Goal: Task Accomplishment & Management: Manage account settings

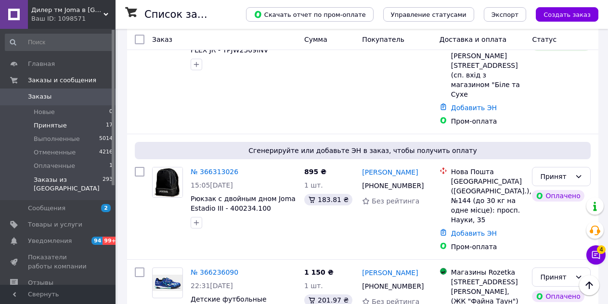
scroll to position [433, 0]
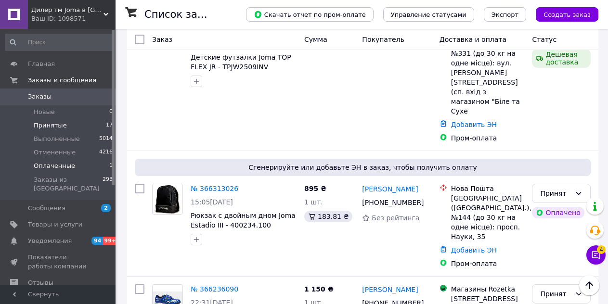
click at [55, 168] on span "Оплаченные" at bounding box center [54, 166] width 41 height 9
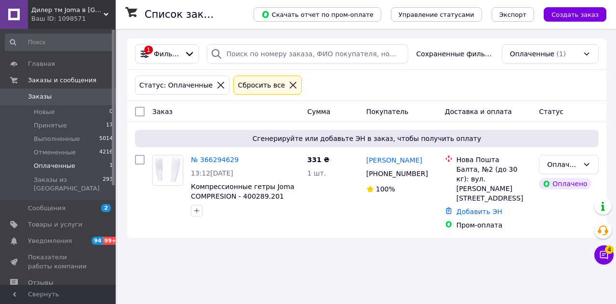
click at [218, 158] on link "№ 366294629" at bounding box center [215, 160] width 48 height 8
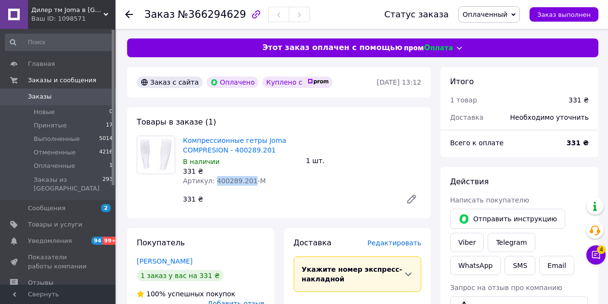
drag, startPoint x: 246, startPoint y: 179, endPoint x: 212, endPoint y: 181, distance: 33.3
click at [212, 181] on span "Артикул: 400289.201-М" at bounding box center [224, 181] width 83 height 8
copy span "400289.201"
click at [82, 125] on li "Принятые 17" at bounding box center [59, 125] width 118 height 13
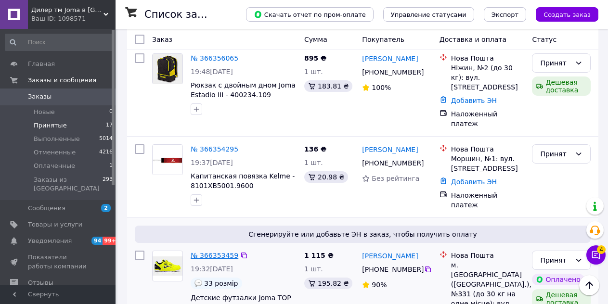
click at [217, 252] on link "№ 366353459" at bounding box center [215, 256] width 48 height 8
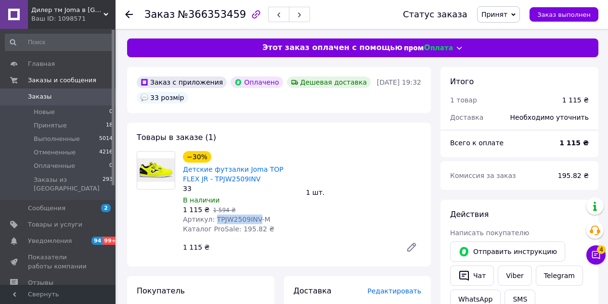
drag, startPoint x: 253, startPoint y: 219, endPoint x: 212, endPoint y: 218, distance: 40.5
click at [212, 218] on span "Артикул: TPJW2509INV-М" at bounding box center [227, 220] width 88 height 8
copy span "TPJW2509INV"
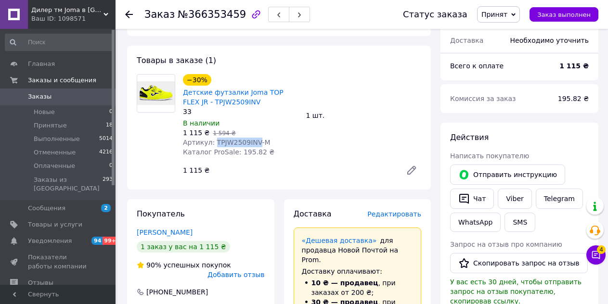
scroll to position [144, 0]
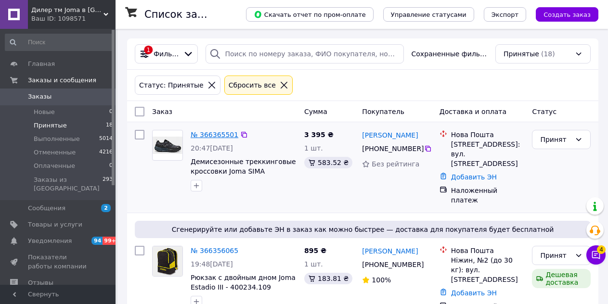
click at [205, 133] on link "№ 366365501" at bounding box center [215, 135] width 48 height 8
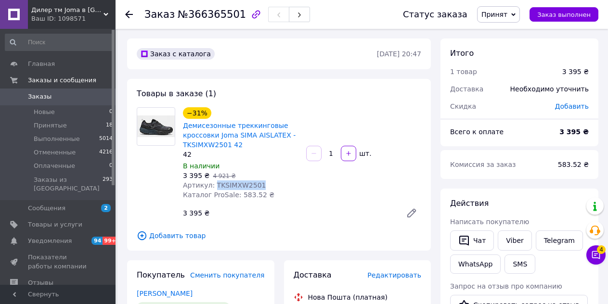
drag, startPoint x: 260, startPoint y: 187, endPoint x: 212, endPoint y: 185, distance: 48.2
click at [212, 185] on div "Артикул: TKSIMXW2501" at bounding box center [241, 186] width 116 height 10
copy span "TKSIMXW2501"
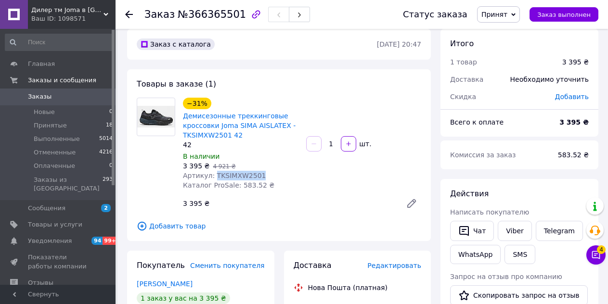
scroll to position [144, 0]
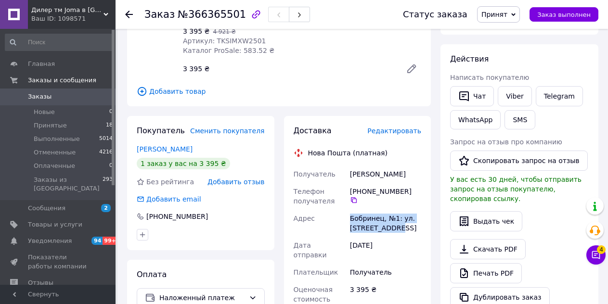
drag, startPoint x: 348, startPoint y: 215, endPoint x: 396, endPoint y: 229, distance: 49.6
click at [396, 229] on div "Бобринец, №1: ул. [STREET_ADDRESS]" at bounding box center [385, 223] width 75 height 27
copy div "Бобринец, №1: ул. [STREET_ADDRESS]"
drag, startPoint x: 48, startPoint y: 124, endPoint x: 51, endPoint y: 33, distance: 91.1
click at [47, 124] on span "Принятые" at bounding box center [50, 125] width 33 height 9
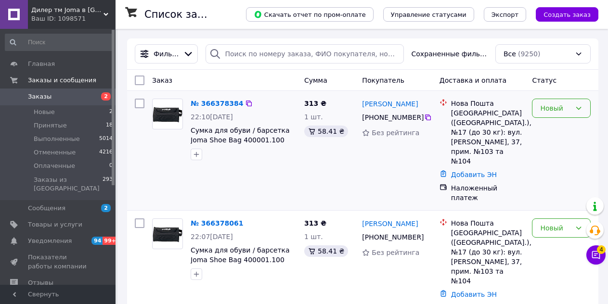
click at [564, 107] on div "Новый" at bounding box center [555, 108] width 31 height 11
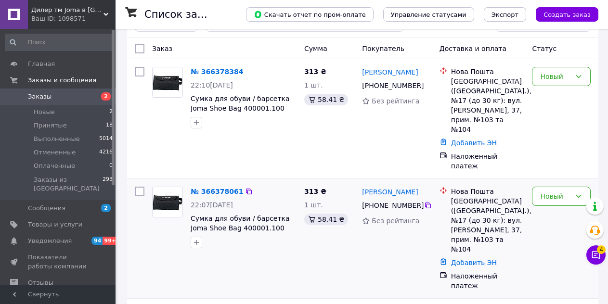
scroll to position [48, 0]
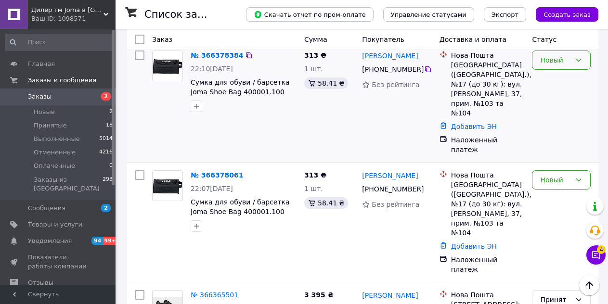
click at [558, 68] on div "Новый" at bounding box center [561, 60] width 59 height 19
click at [560, 115] on li "Отменен" at bounding box center [562, 115] width 58 height 17
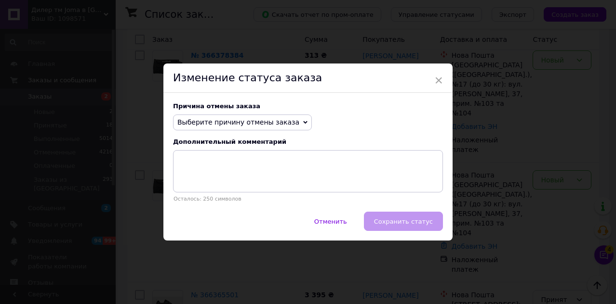
click at [253, 123] on span "Выберите причину отмены заказа" at bounding box center [238, 122] width 122 height 8
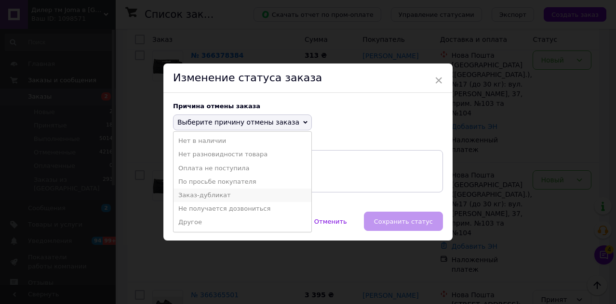
click at [199, 196] on li "Заказ-дубликат" at bounding box center [242, 195] width 138 height 13
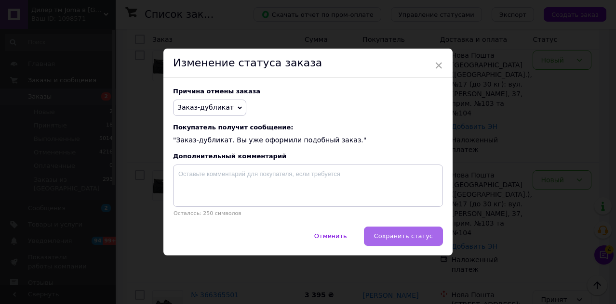
click at [399, 237] on span "Сохранить статус" at bounding box center [403, 236] width 59 height 7
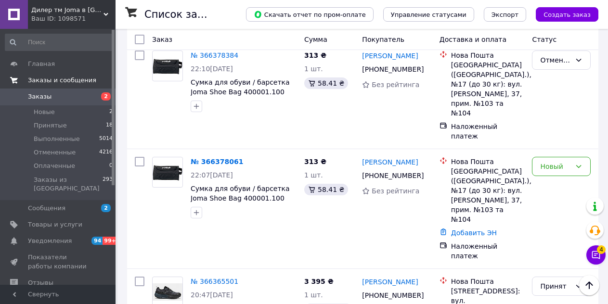
drag, startPoint x: 87, startPoint y: 113, endPoint x: 88, endPoint y: 86, distance: 27.5
click at [87, 114] on li "Новые 2" at bounding box center [59, 111] width 118 height 13
